Goal: Task Accomplishment & Management: Manage account settings

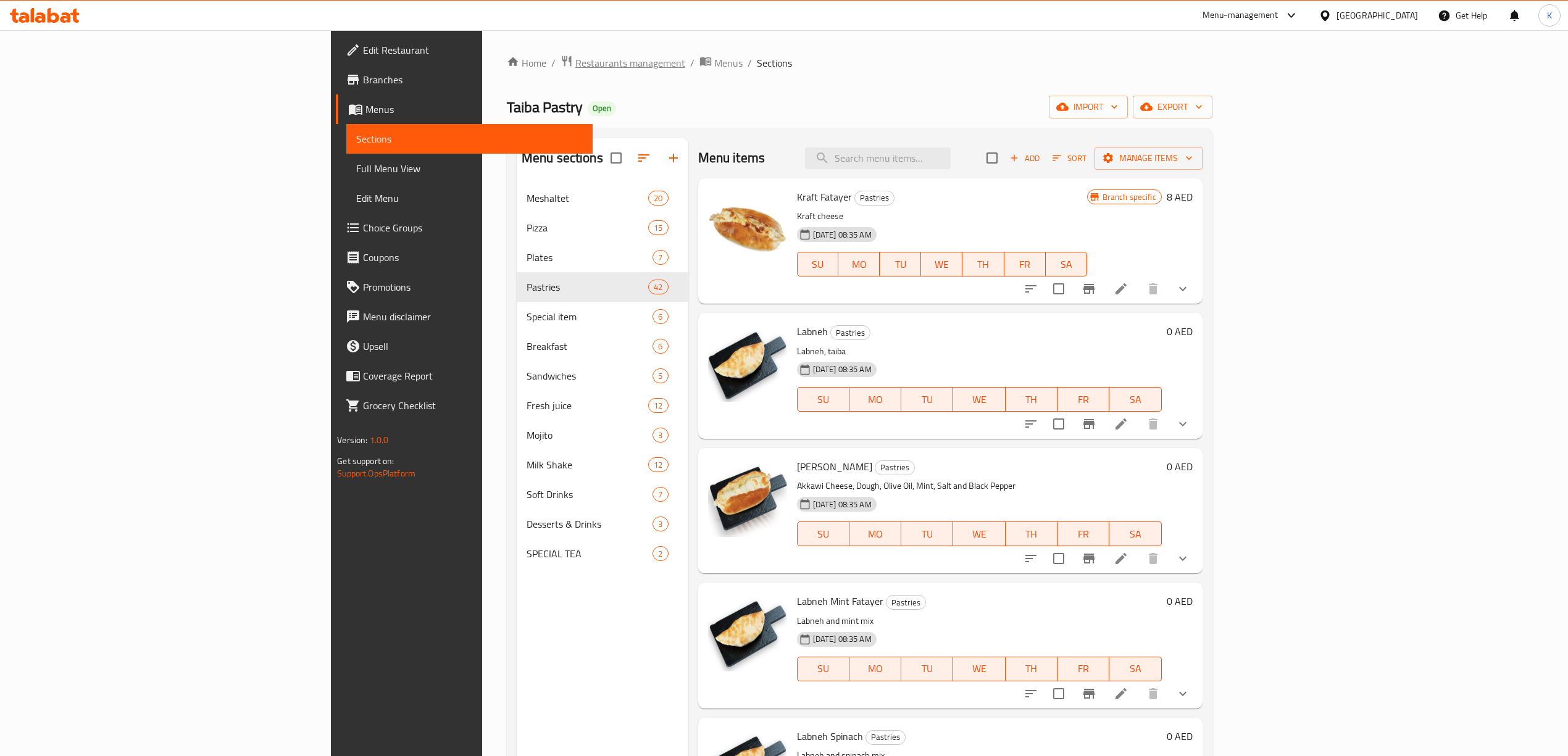
click at [575, 66] on span "Restaurants management" at bounding box center [630, 62] width 110 height 15
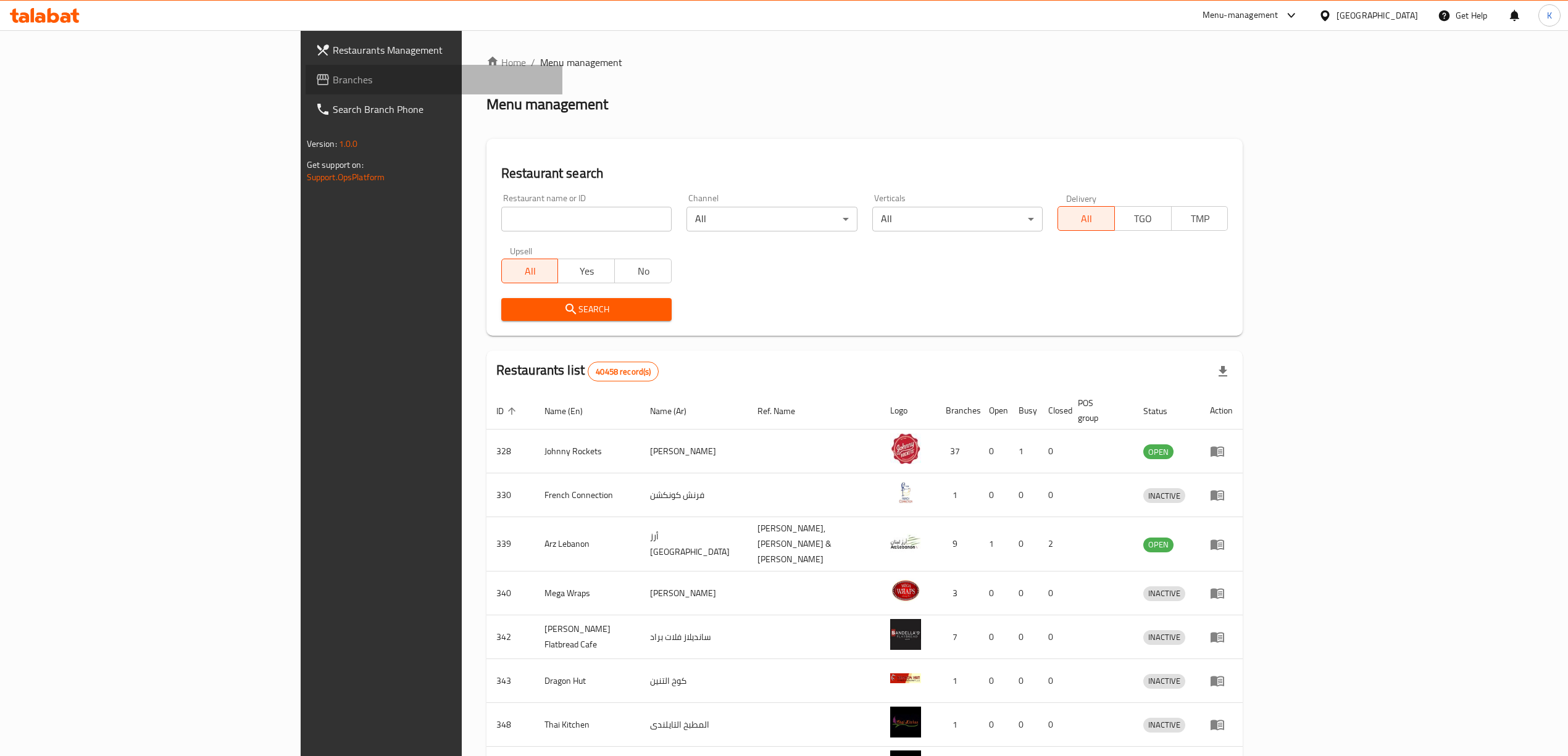
click at [305, 88] on link "Branches" at bounding box center [433, 80] width 256 height 30
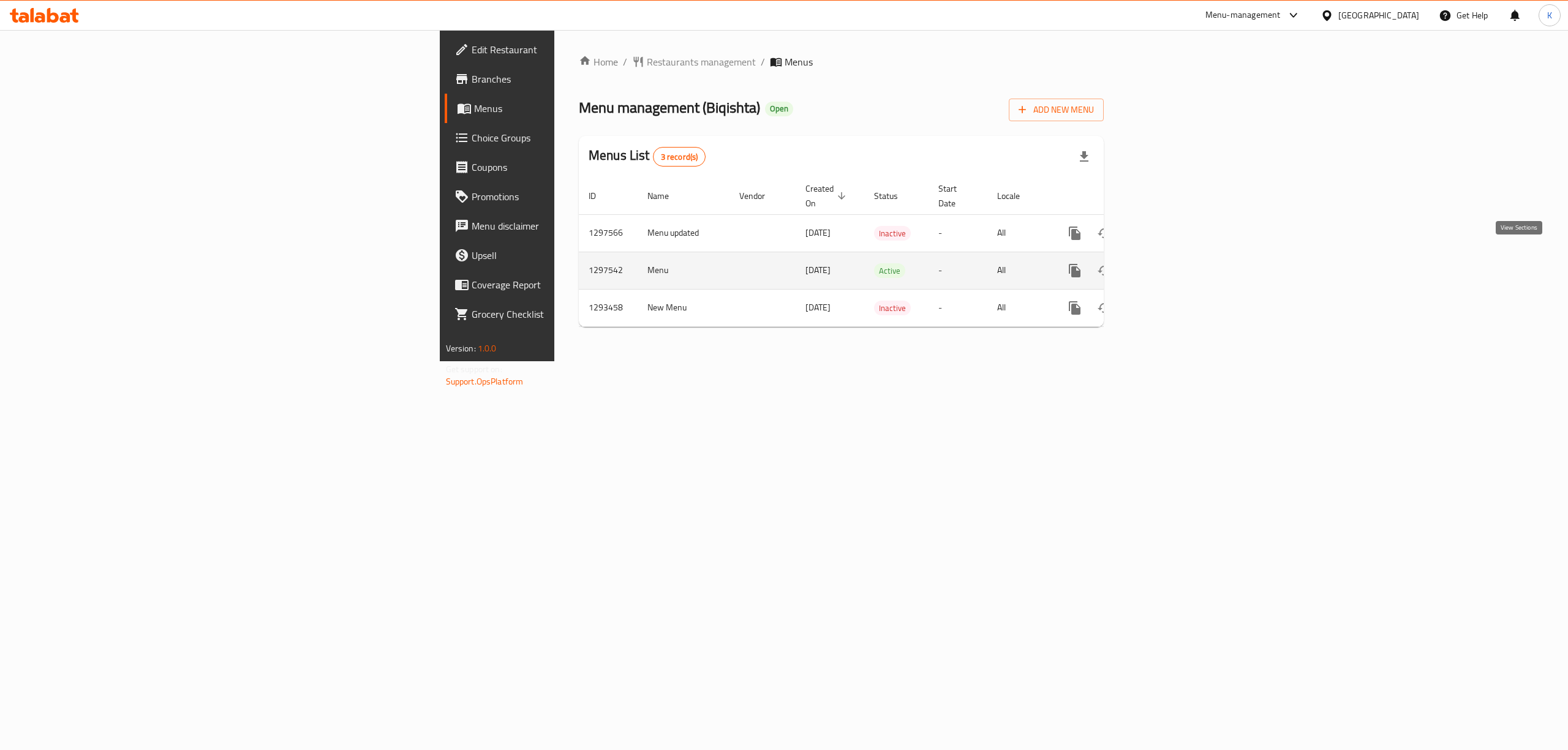
click at [1170, 263] on icon "enhanced table" at bounding box center [1162, 270] width 15 height 15
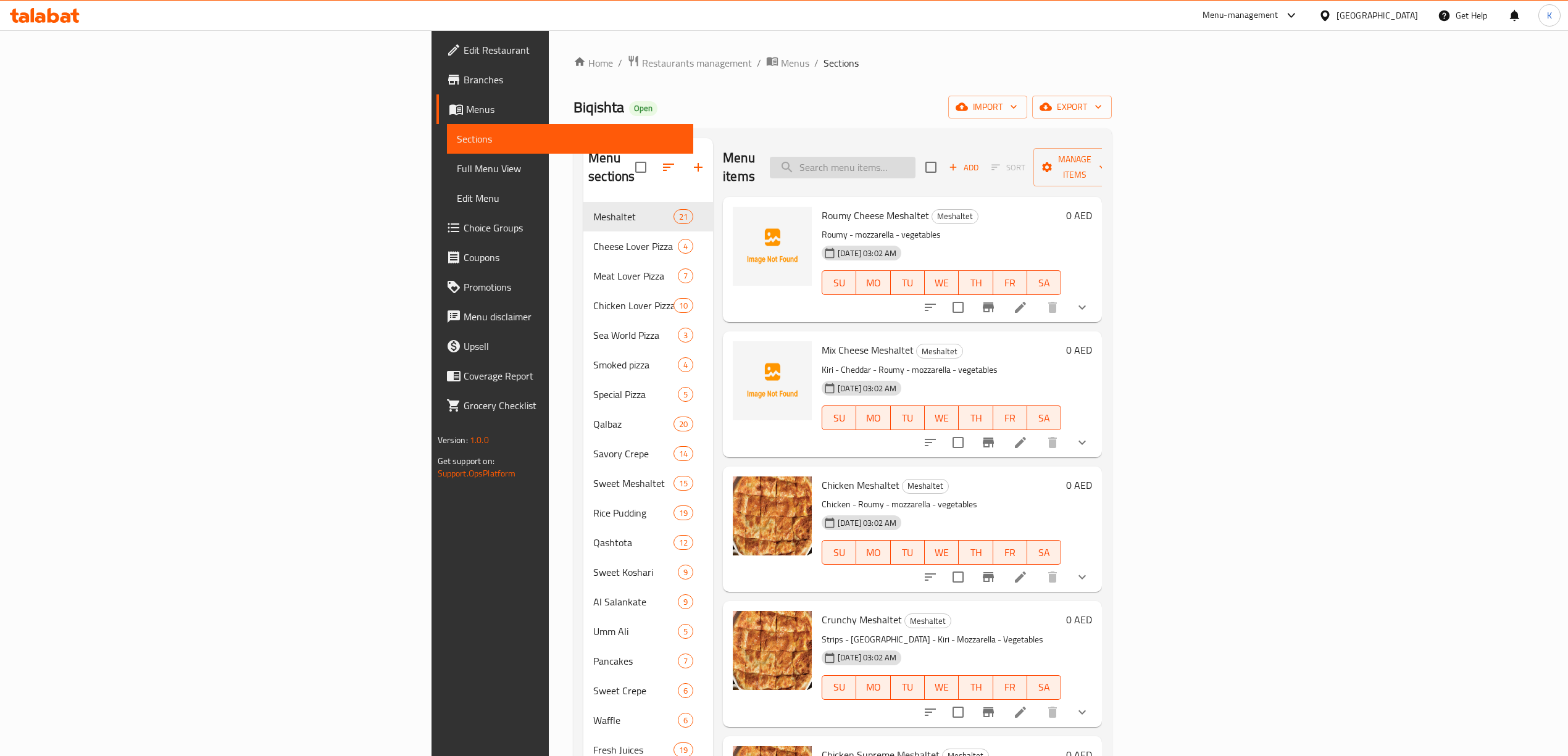
click at [915, 160] on input "search" at bounding box center [843, 167] width 146 height 21
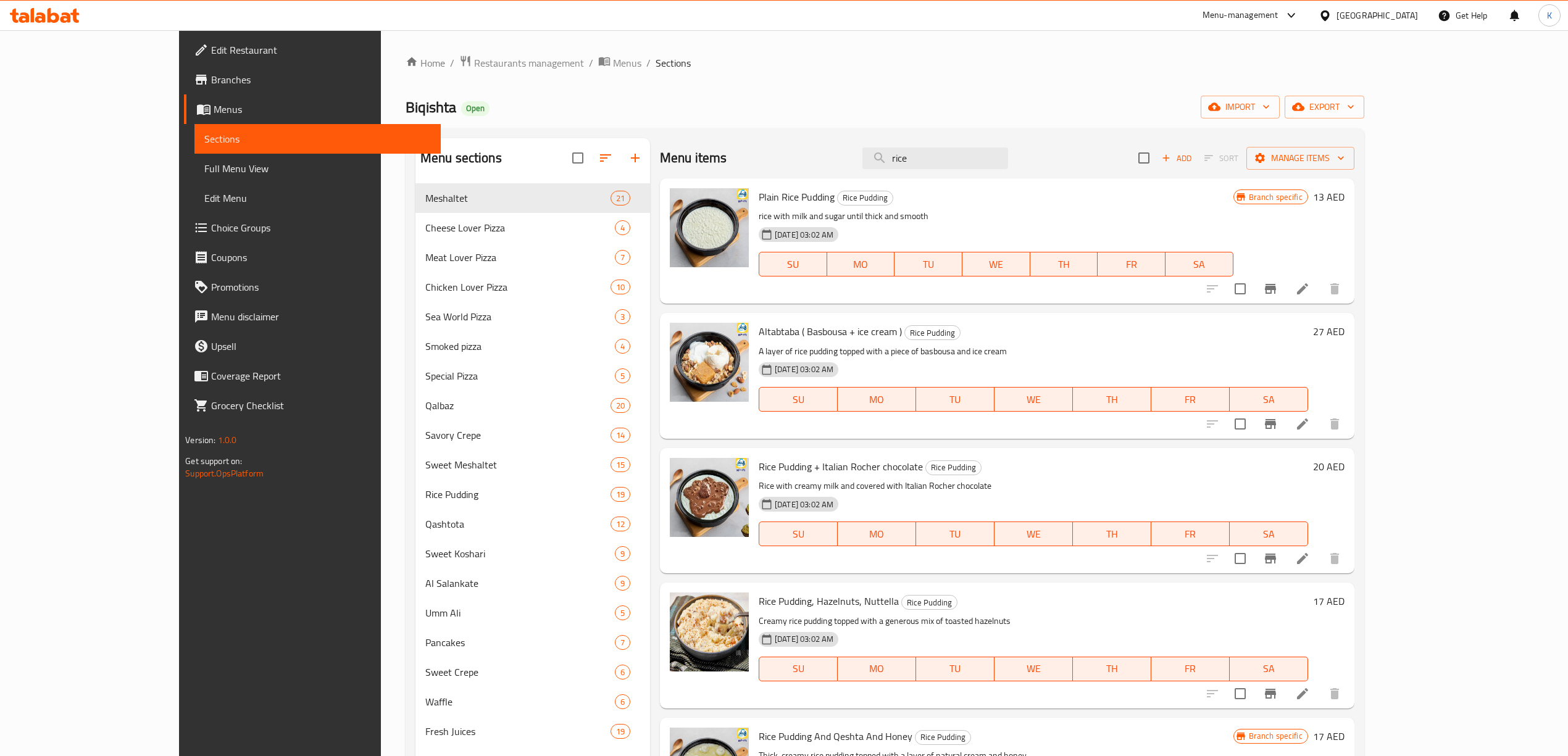
drag, startPoint x: 998, startPoint y: 155, endPoint x: 702, endPoint y: 166, distance: 296.2
click at [706, 164] on div "Menu items rice Add Sort Manage items" at bounding box center [1007, 158] width 694 height 40
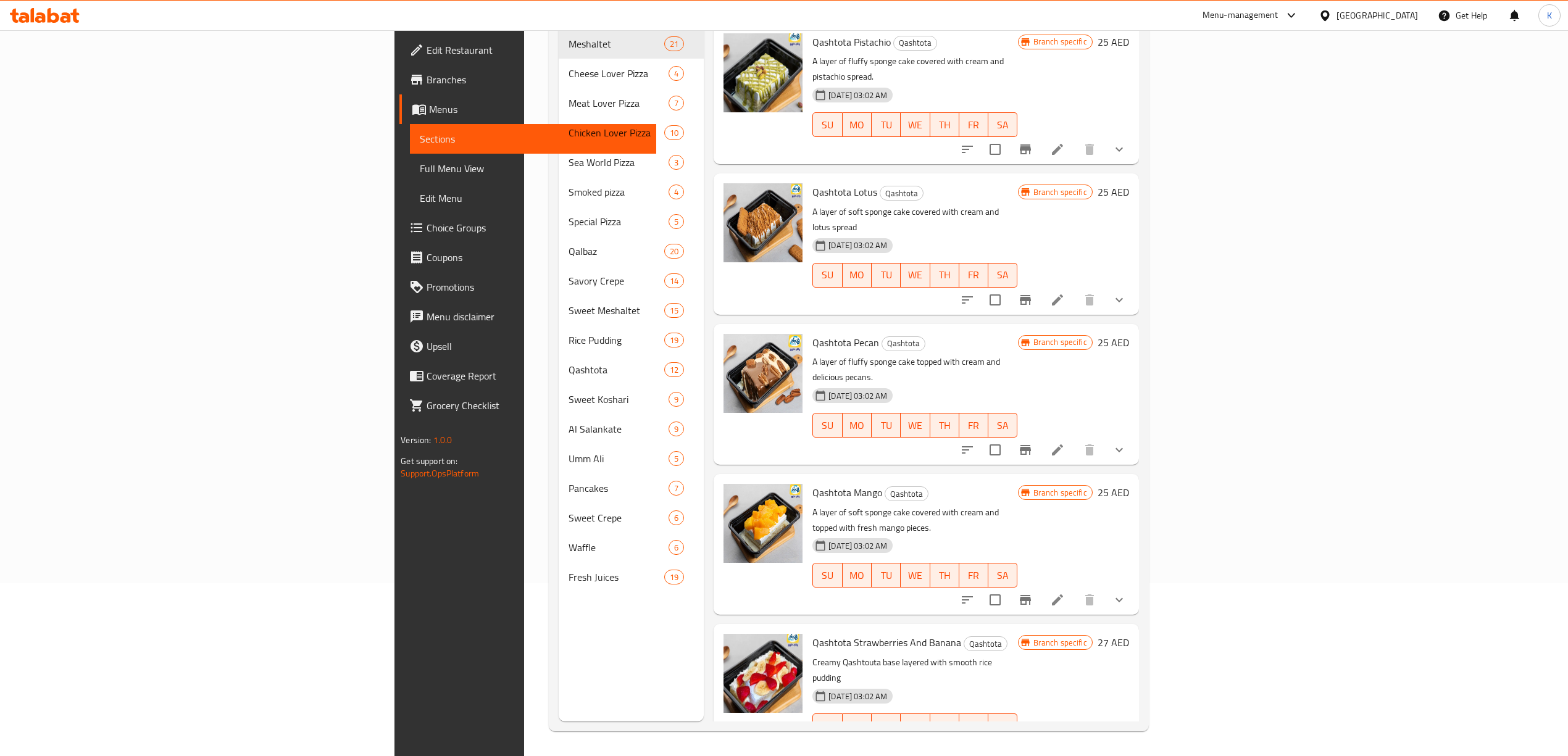
scroll to position [893, 0]
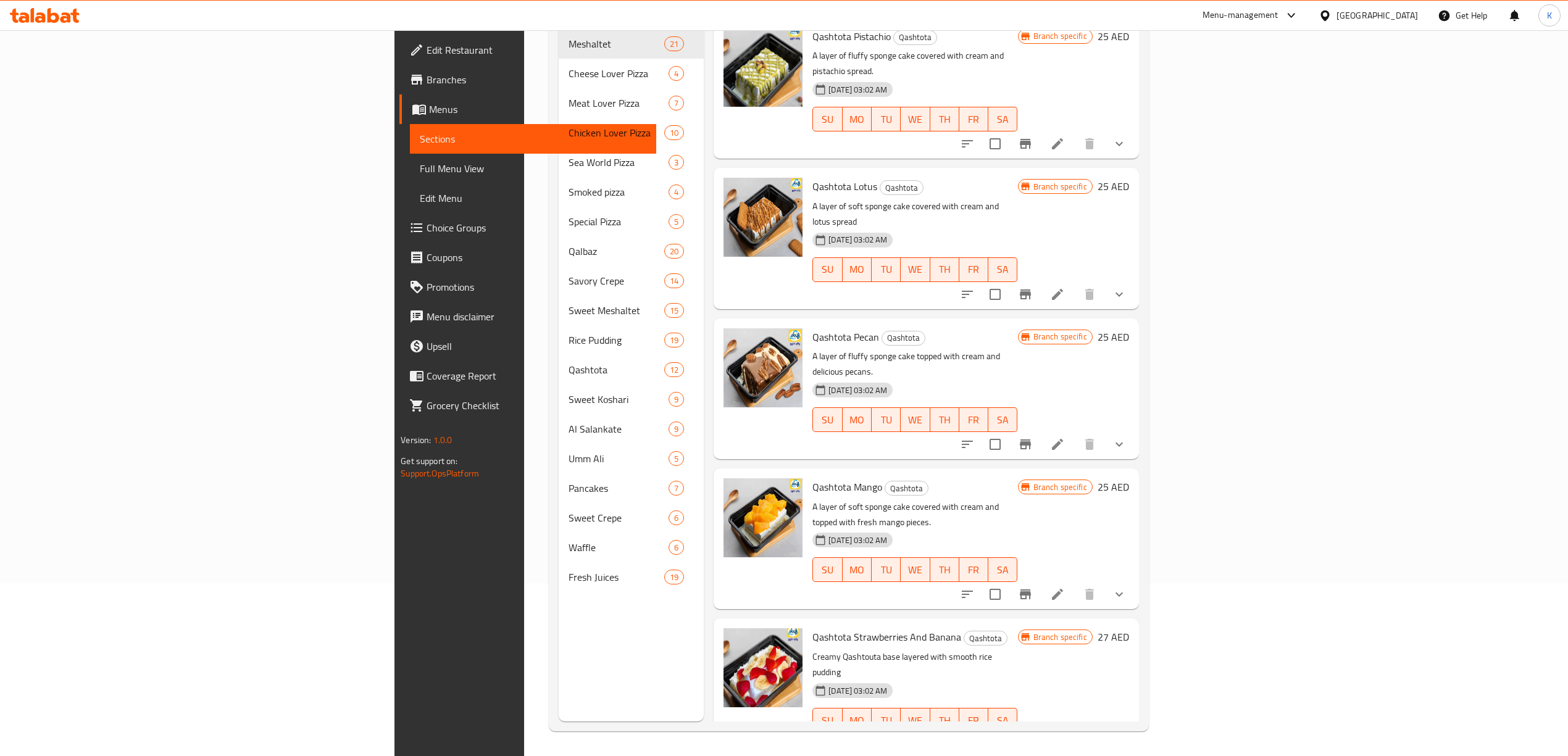
click at [1127, 587] on icon "show more" at bounding box center [1119, 594] width 15 height 15
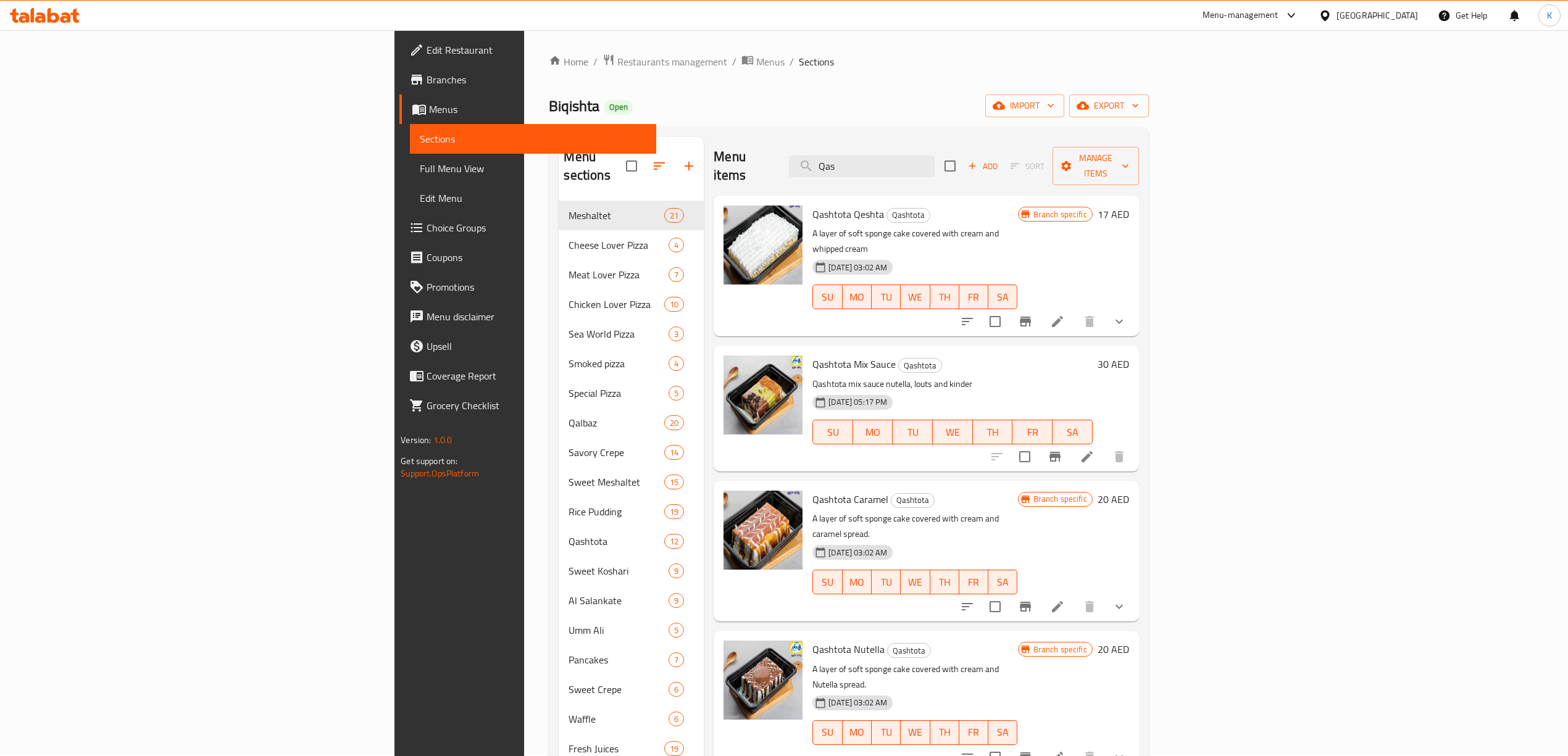
scroll to position [0, 0]
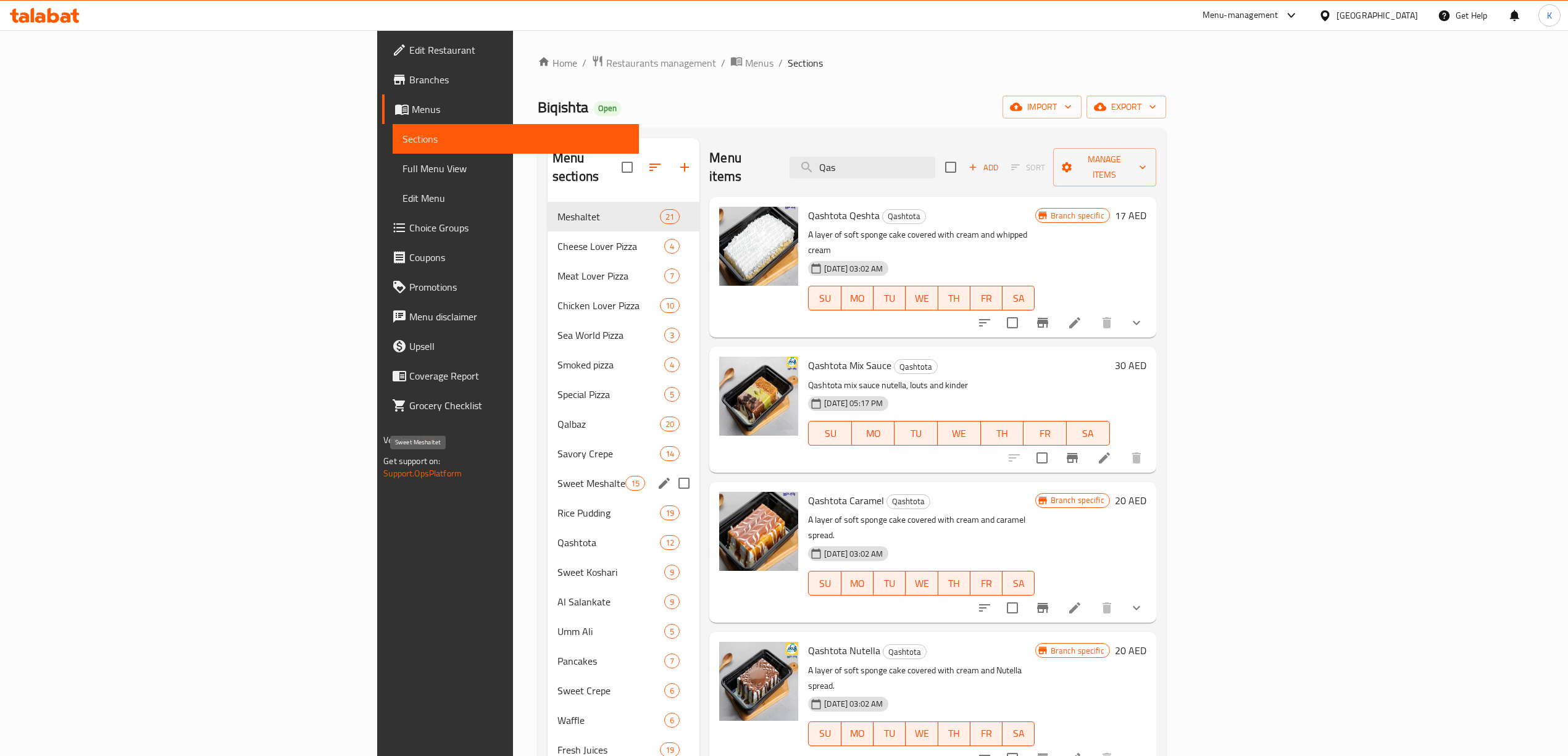
click at [557, 476] on span "Sweet Meshaltet" at bounding box center [591, 483] width 68 height 15
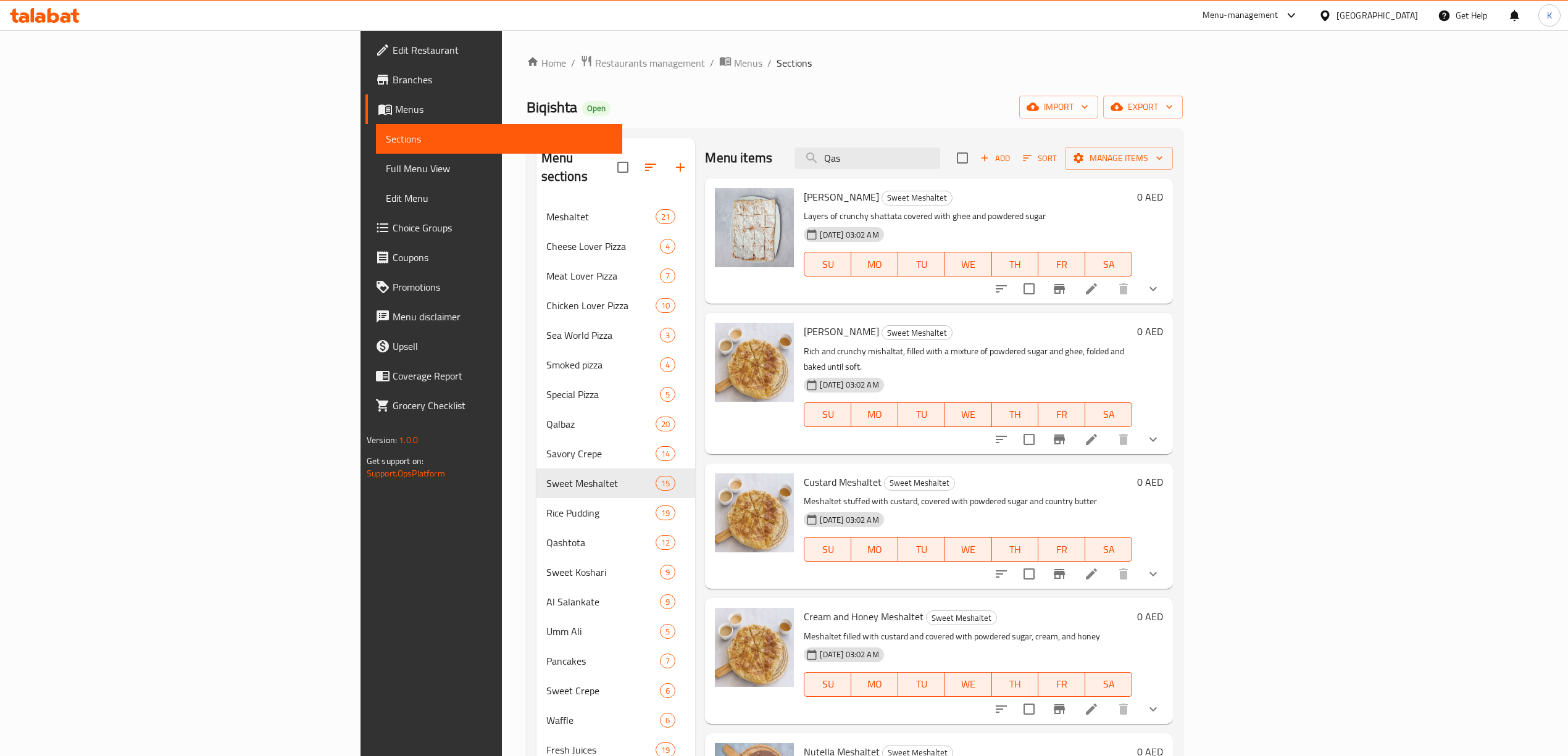
drag, startPoint x: 1023, startPoint y: 155, endPoint x: 473, endPoint y: 158, distance: 550.0
click at [554, 158] on div "Menu sections Meshaltet 21 Cheese Lover Pizza 4 Meat Lover Pizza 7 Chicken Love…" at bounding box center [855, 516] width 637 height 756
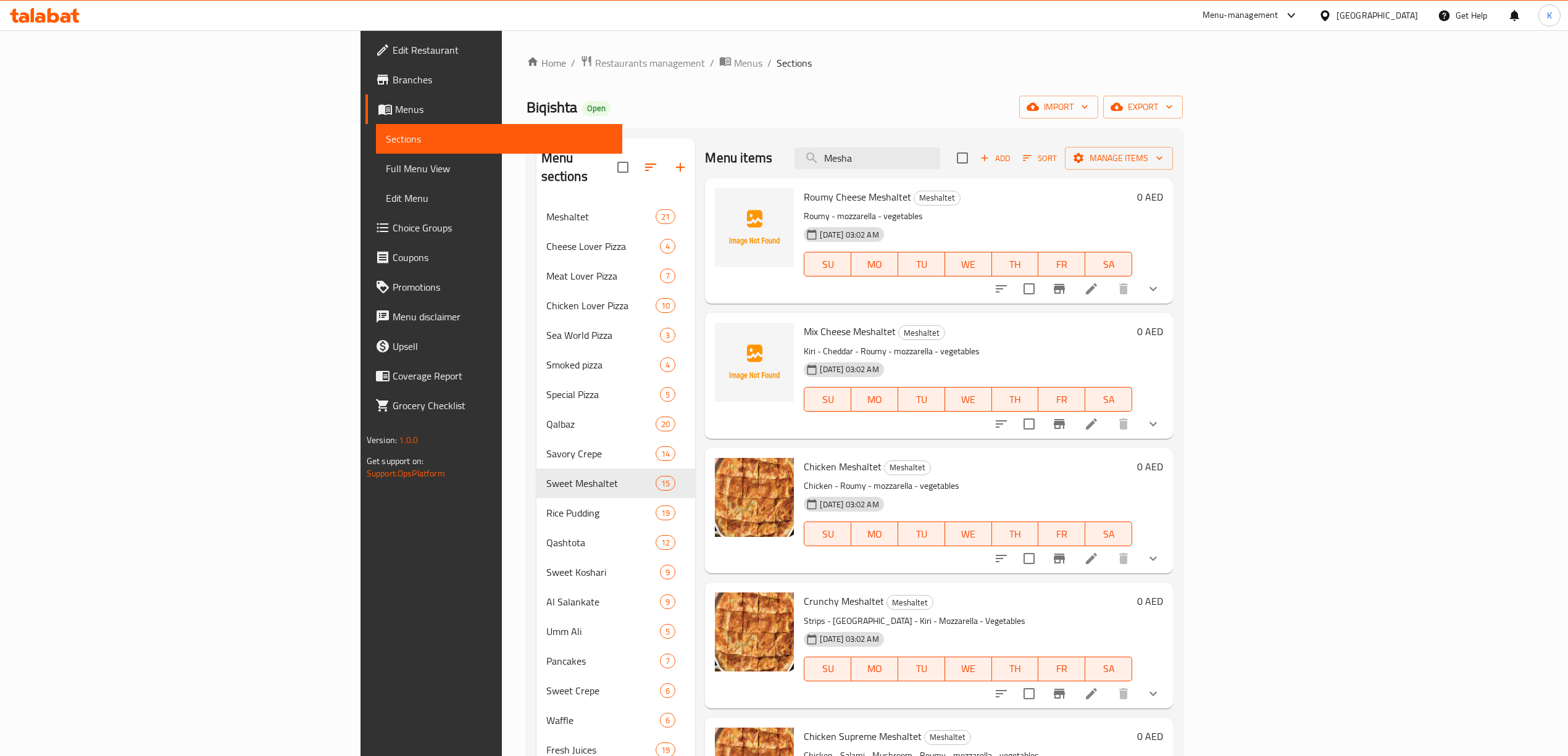
drag, startPoint x: 1010, startPoint y: 162, endPoint x: 728, endPoint y: 181, distance: 282.6
click at [742, 183] on div "Menu items Mesha Add Sort Manage items Roumy Cheese Meshaltet Meshaltet Roumy -…" at bounding box center [934, 516] width 478 height 756
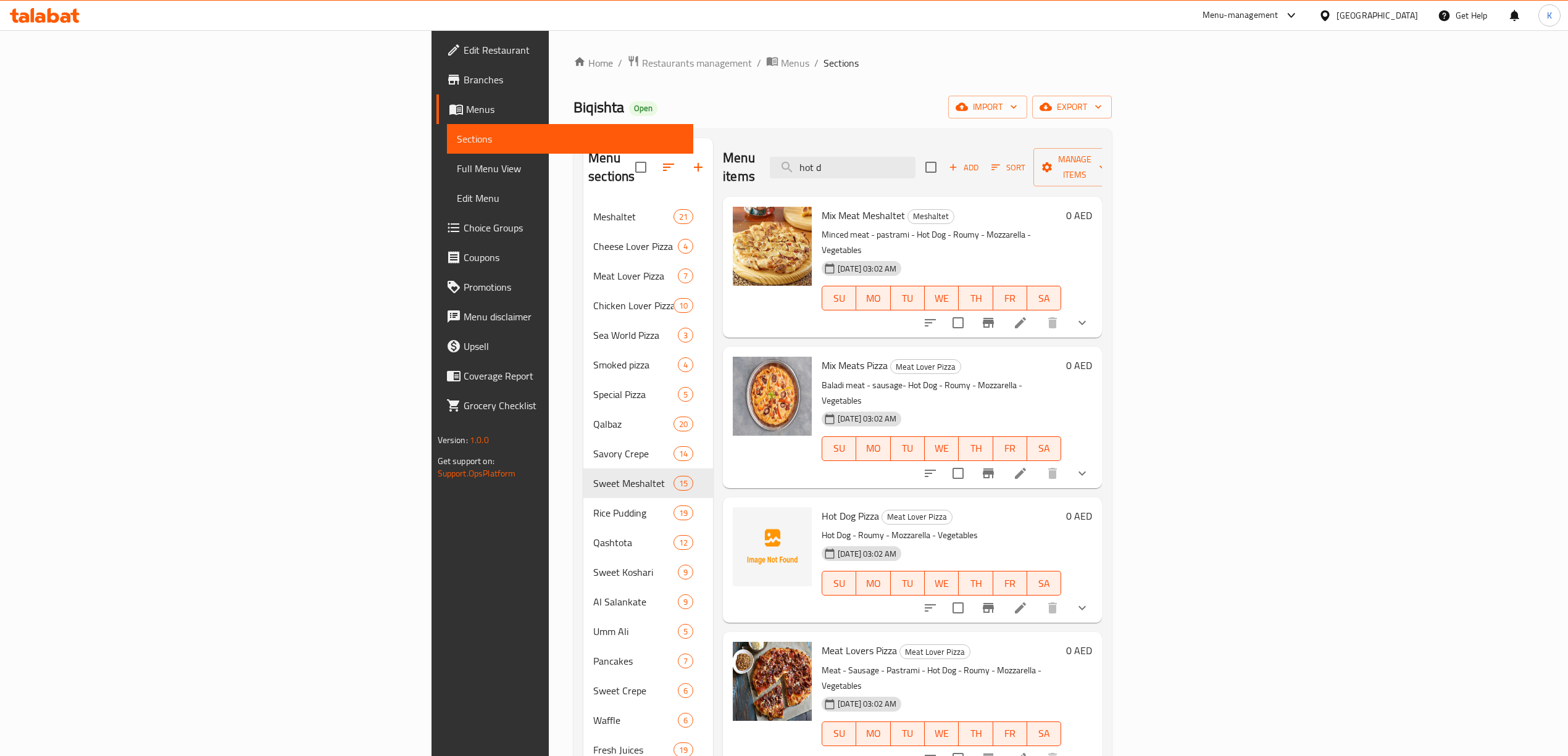
type input "hot d"
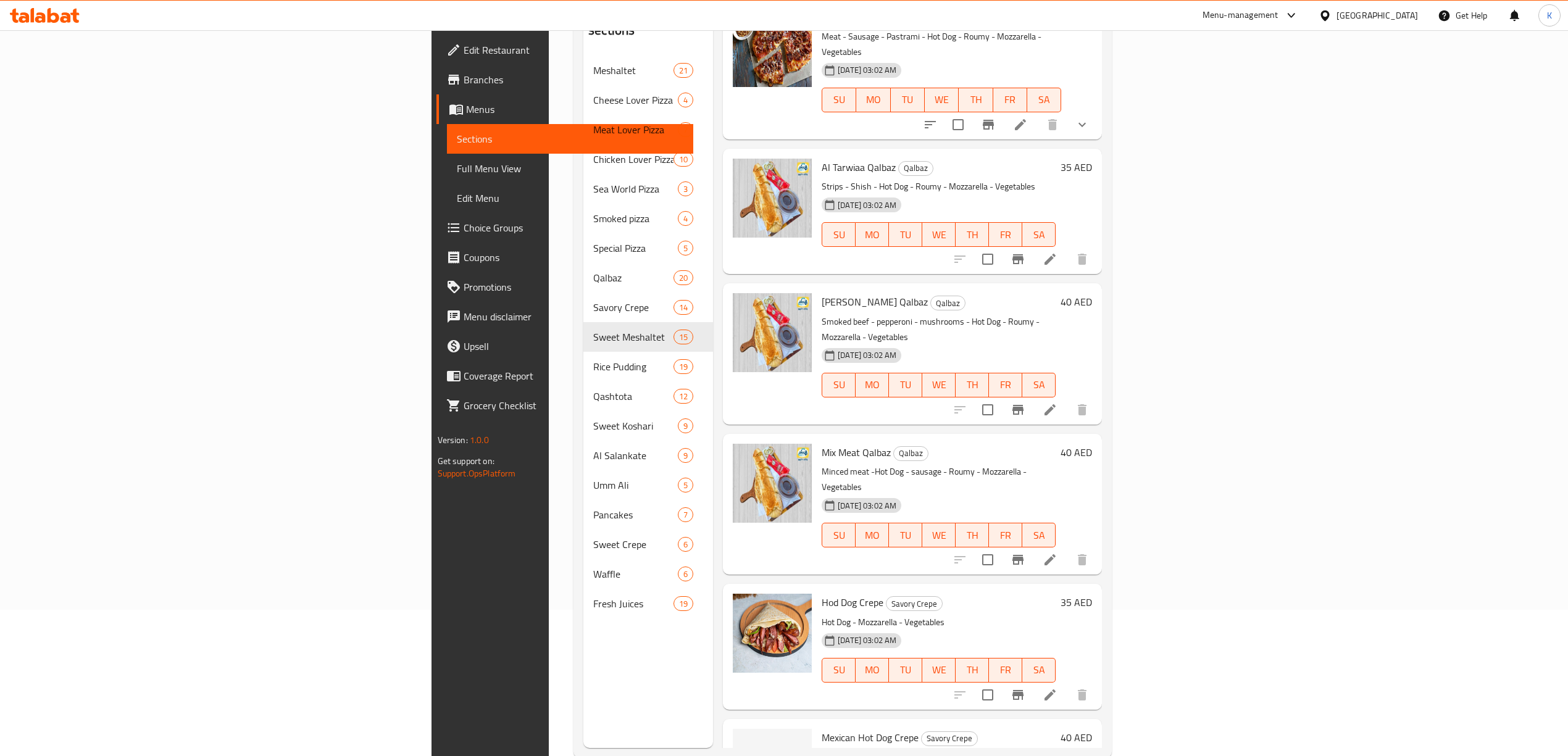
scroll to position [174, 0]
